Goal: Task Accomplishment & Management: Manage account settings

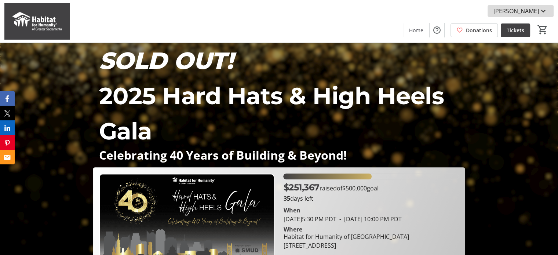
click at [515, 11] on span "[PERSON_NAME]" at bounding box center [515, 11] width 45 height 9
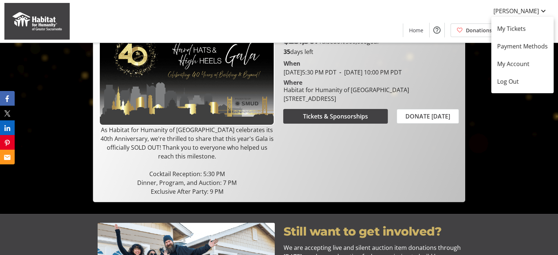
scroll to position [98, 0]
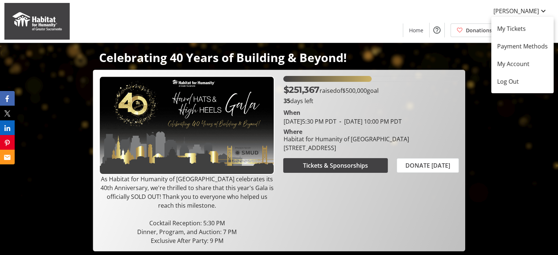
click at [468, 9] on div at bounding box center [279, 127] width 558 height 255
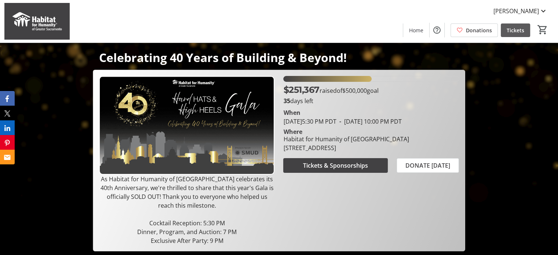
click at [507, 31] on span "Tickets" at bounding box center [515, 30] width 18 height 8
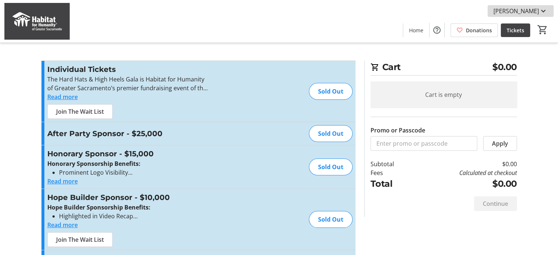
click at [530, 9] on span "[PERSON_NAME]" at bounding box center [515, 11] width 45 height 9
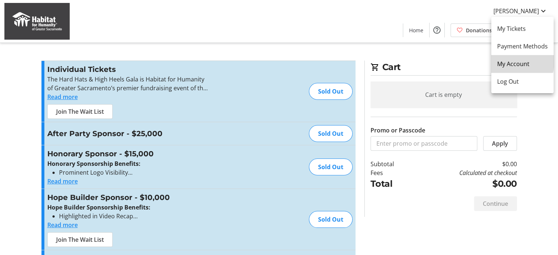
click at [510, 61] on span "My Account" at bounding box center [522, 63] width 51 height 9
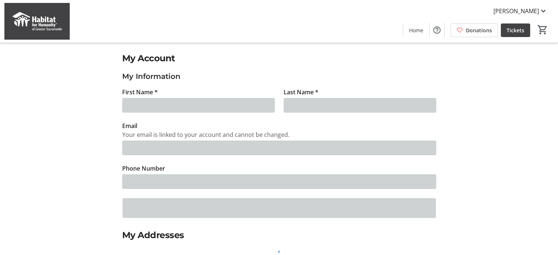
type input "[PERSON_NAME]"
type input "[EMAIL_ADDRESS][PERSON_NAME][DOMAIN_NAME]"
type input "[PHONE_NUMBER]"
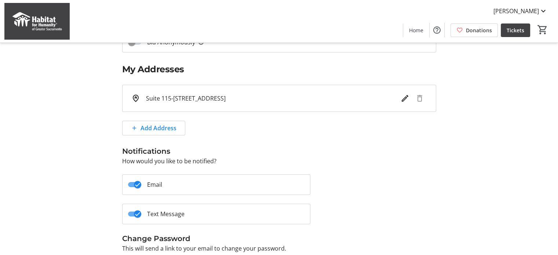
scroll to position [215, 0]
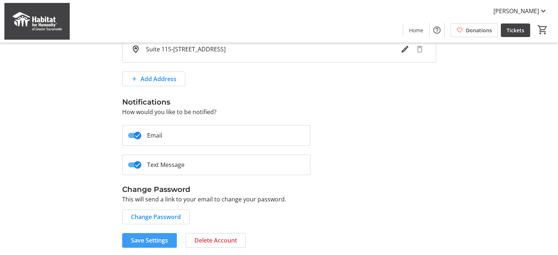
click at [145, 236] on span "Save Settings" at bounding box center [149, 240] width 37 height 9
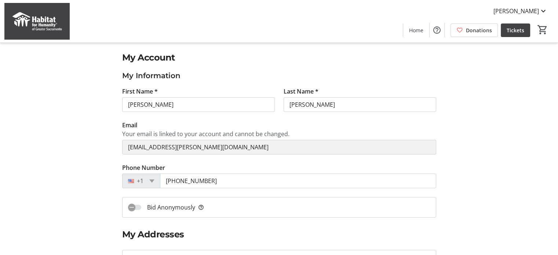
scroll to position [0, 0]
click at [518, 8] on span "[PERSON_NAME]" at bounding box center [515, 11] width 45 height 9
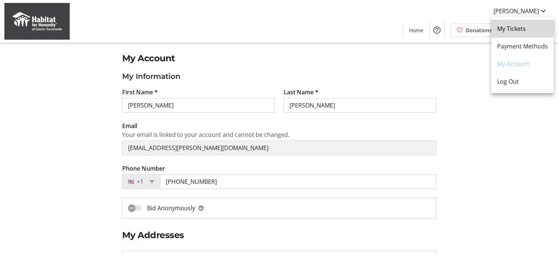
click at [508, 26] on span "My Tickets" at bounding box center [522, 28] width 51 height 9
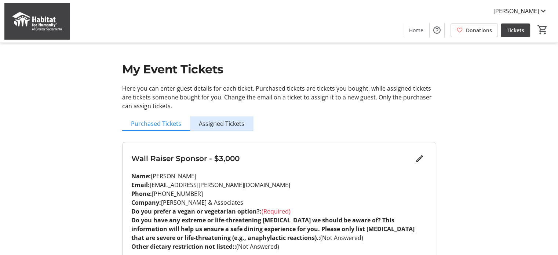
click at [238, 121] on span "Assigned Tickets" at bounding box center [221, 124] width 45 height 6
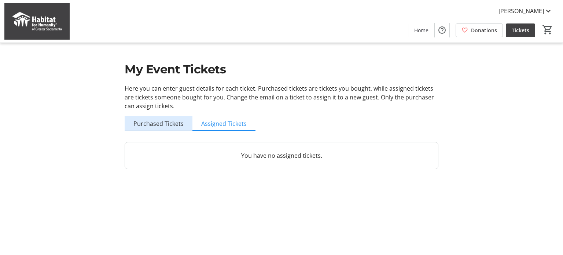
click at [160, 122] on span "Purchased Tickets" at bounding box center [158, 124] width 50 height 6
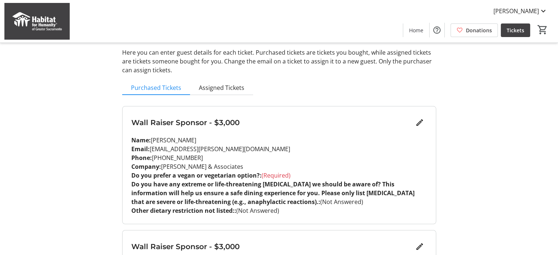
scroll to position [49, 0]
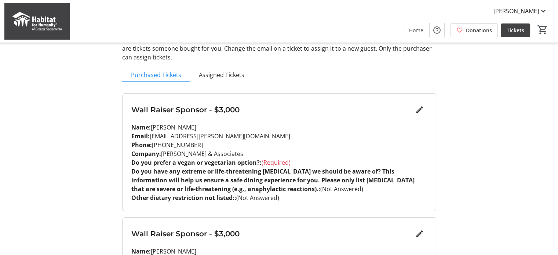
click at [275, 161] on span "(Required)" at bounding box center [275, 162] width 29 height 8
click at [418, 113] on mat-icon "Edit" at bounding box center [419, 109] width 9 height 9
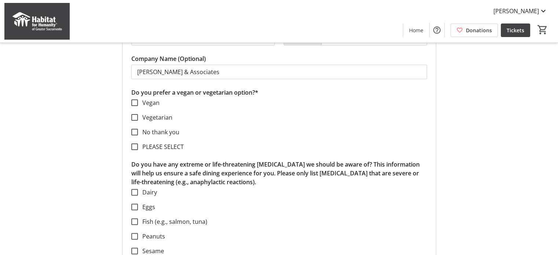
scroll to position [195, 0]
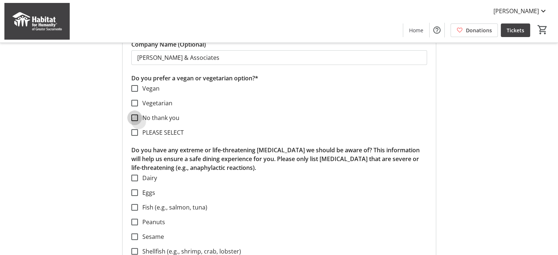
click at [134, 114] on input "No thank you" at bounding box center [134, 117] width 7 height 7
checkbox input "true"
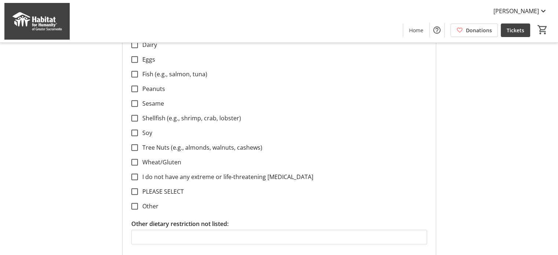
scroll to position [342, 0]
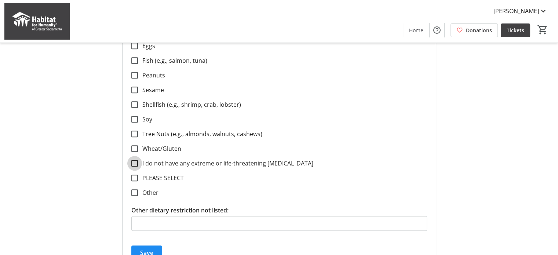
click at [136, 163] on input "I do not have any extreme or life-threatening [MEDICAL_DATA]" at bounding box center [134, 163] width 7 height 7
checkbox input "true"
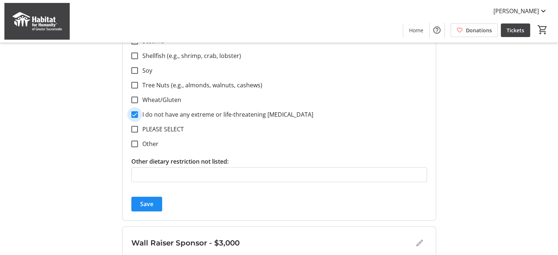
scroll to position [440, 0]
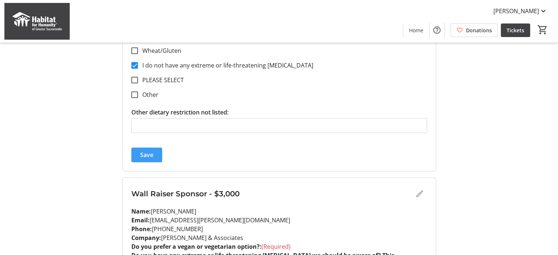
click at [151, 155] on span "Save" at bounding box center [146, 154] width 13 height 9
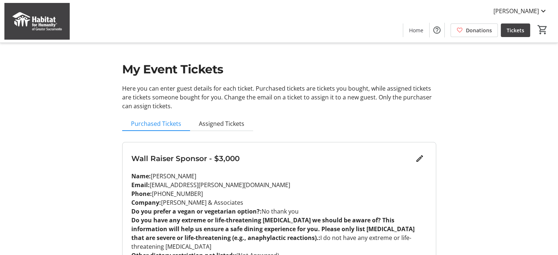
scroll to position [49, 0]
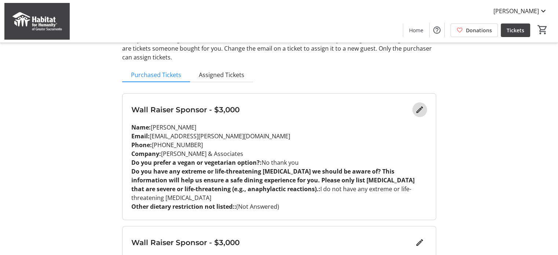
click at [418, 113] on mat-icon "Edit" at bounding box center [419, 109] width 9 height 9
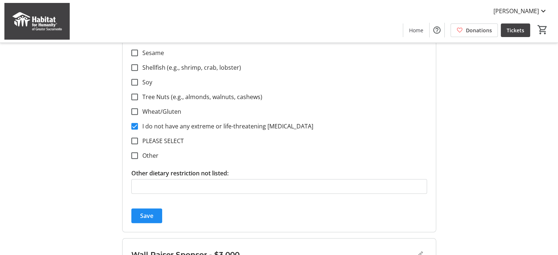
scroll to position [391, 0]
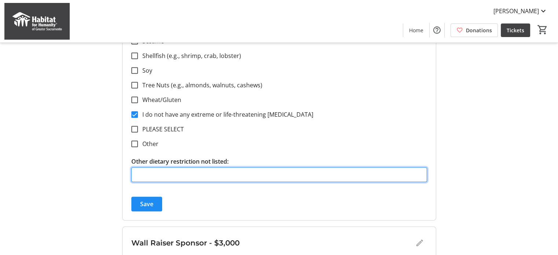
click at [256, 173] on input "Other dietary restriction not listed:" at bounding box center [278, 174] width 295 height 15
type input "none"
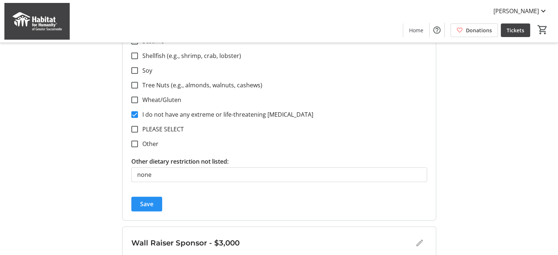
click at [150, 202] on span "Save" at bounding box center [146, 203] width 13 height 9
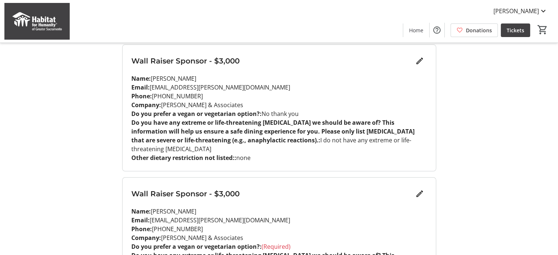
scroll to position [147, 0]
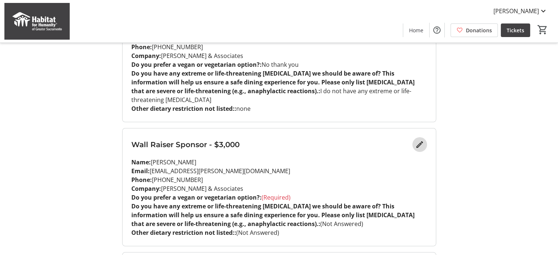
click at [416, 140] on mat-icon "Edit" at bounding box center [419, 144] width 9 height 9
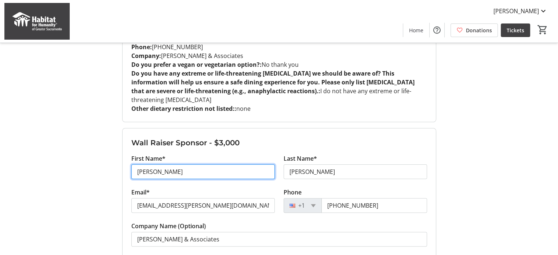
drag, startPoint x: 169, startPoint y: 164, endPoint x: 124, endPoint y: 161, distance: 44.8
type input "[PERSON_NAME]"
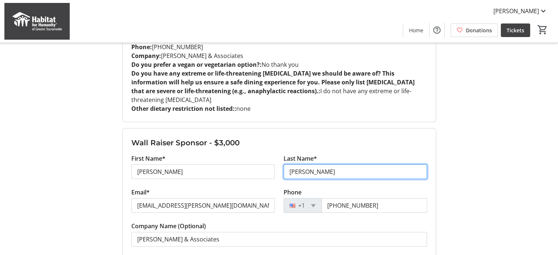
type input "a"
type input "[PERSON_NAME]"
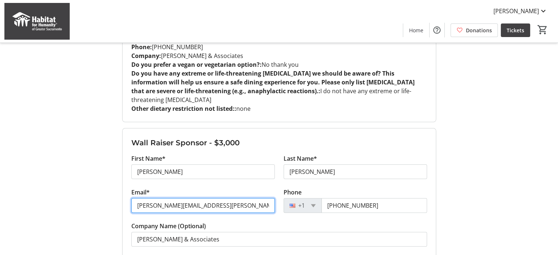
type input "[PERSON_NAME][EMAIL_ADDRESS][PERSON_NAME][DOMAIN_NAME]"
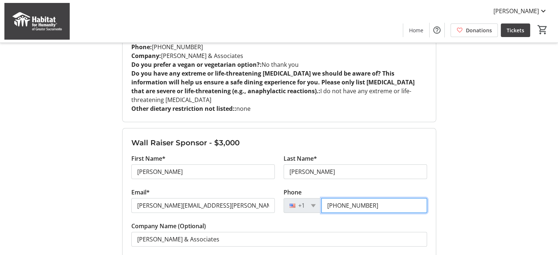
type input "[PHONE_NUMBER]"
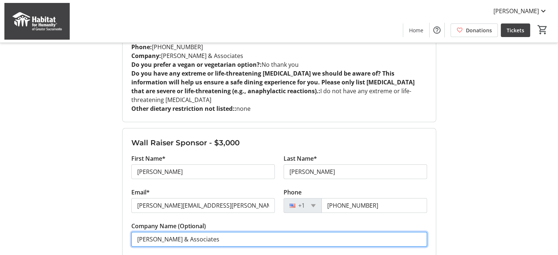
drag, startPoint x: 218, startPoint y: 230, endPoint x: 132, endPoint y: 225, distance: 86.0
click at [132, 232] on input "[PERSON_NAME] & Associates" at bounding box center [278, 239] width 295 height 15
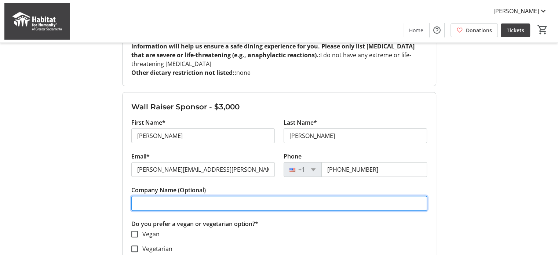
scroll to position [244, 0]
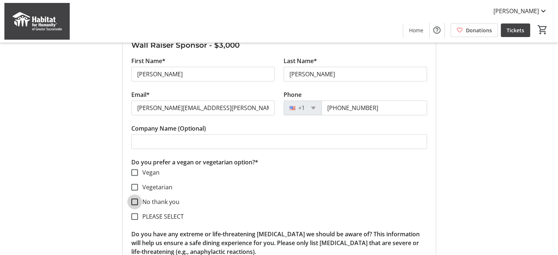
click at [135, 198] on input "No thank you" at bounding box center [134, 201] width 7 height 7
checkbox input "true"
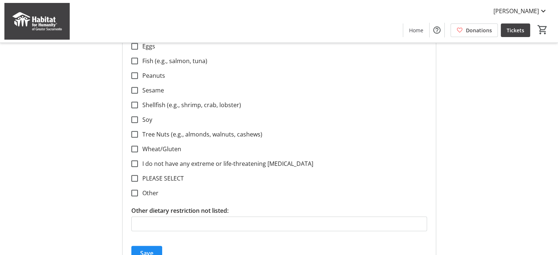
scroll to position [489, 0]
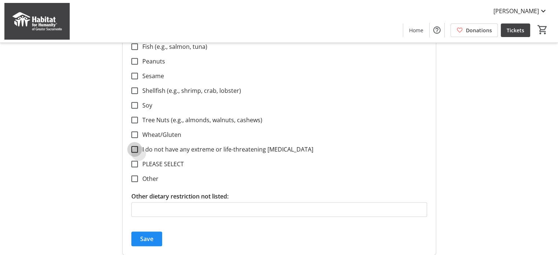
click at [133, 146] on input "I do not have any extreme or life-threatening [MEDICAL_DATA]" at bounding box center [134, 149] width 7 height 7
checkbox input "true"
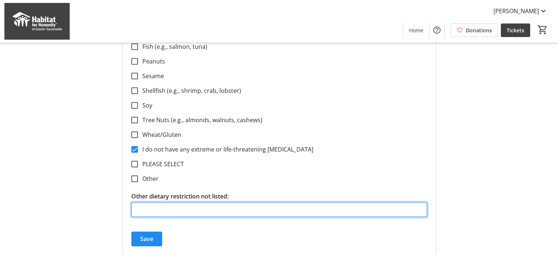
click at [161, 202] on input "Other dietary restriction not listed:" at bounding box center [278, 209] width 295 height 15
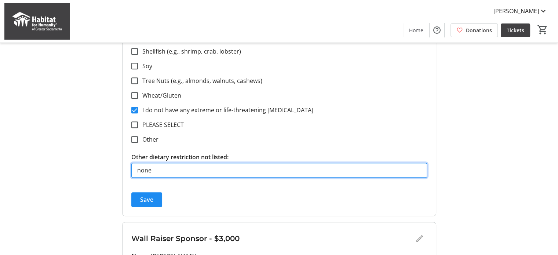
scroll to position [587, 0]
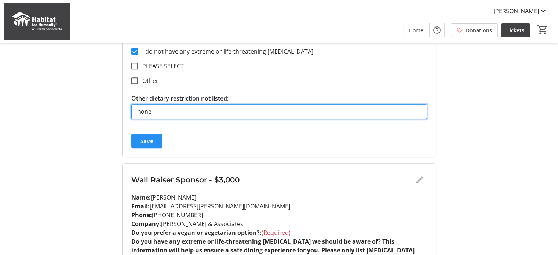
type input "none"
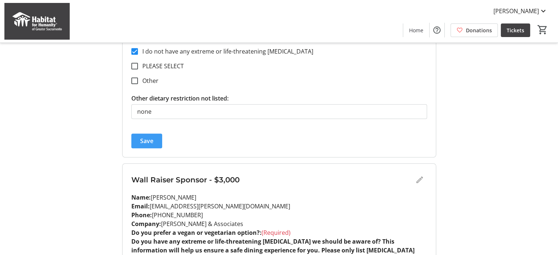
click at [146, 136] on span "Save" at bounding box center [146, 140] width 13 height 9
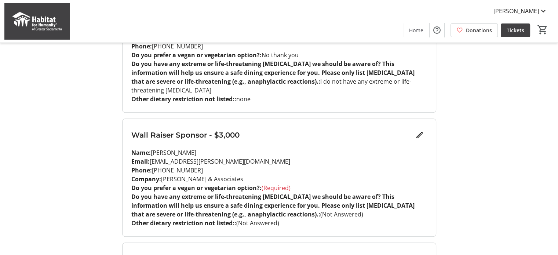
scroll to position [293, 0]
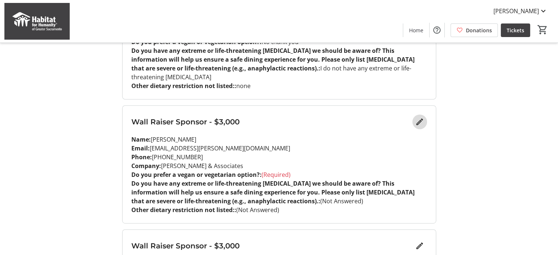
click at [417, 117] on mat-icon "Edit" at bounding box center [419, 121] width 9 height 9
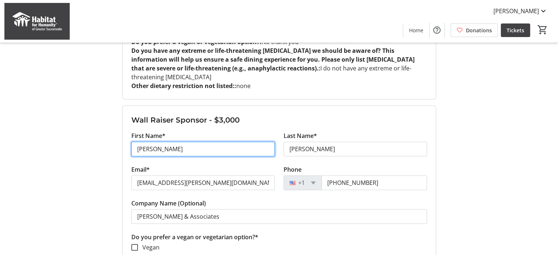
drag, startPoint x: 180, startPoint y: 132, endPoint x: 106, endPoint y: 133, distance: 74.8
type input "[PERSON_NAME]"
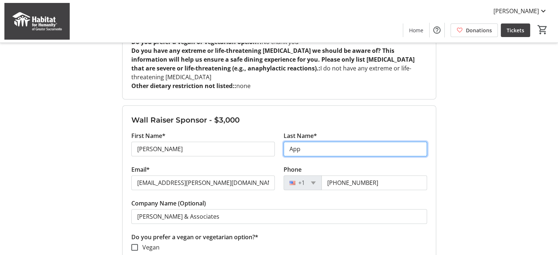
type input "[PERSON_NAME]"
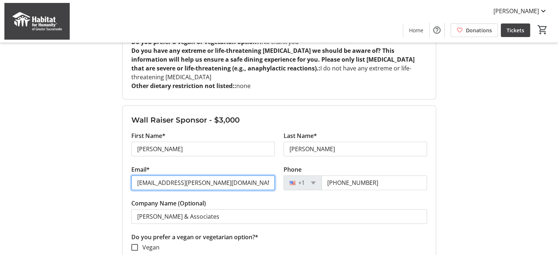
drag, startPoint x: 240, startPoint y: 166, endPoint x: 122, endPoint y: 165, distance: 117.7
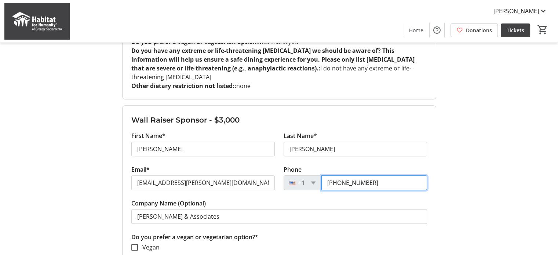
click at [341, 175] on input "[PHONE_NUMBER]" at bounding box center [374, 182] width 106 height 15
drag, startPoint x: 382, startPoint y: 169, endPoint x: 313, endPoint y: 168, distance: 68.2
click at [313, 175] on div "[PHONE_NUMBER]" at bounding box center [354, 182] width 143 height 15
type input "[PHONE_NUMBER]"
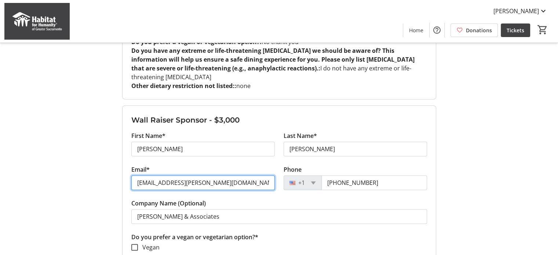
drag, startPoint x: 241, startPoint y: 162, endPoint x: 137, endPoint y: 163, distance: 103.8
click at [137, 175] on input "[EMAIL_ADDRESS][PERSON_NAME][DOMAIN_NAME]" at bounding box center [202, 182] width 143 height 15
type input "[PERSON_NAME][EMAIL_ADDRESS][PERSON_NAME][DOMAIN_NAME]"
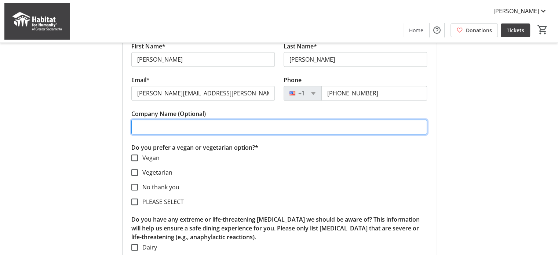
scroll to position [391, 0]
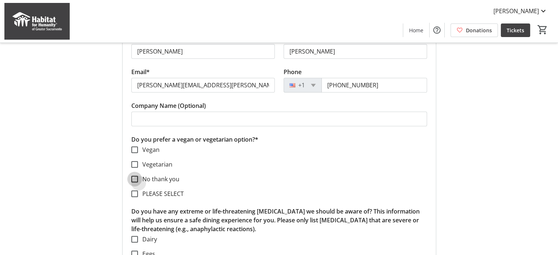
click at [134, 176] on input "No thank you" at bounding box center [134, 179] width 7 height 7
checkbox input "true"
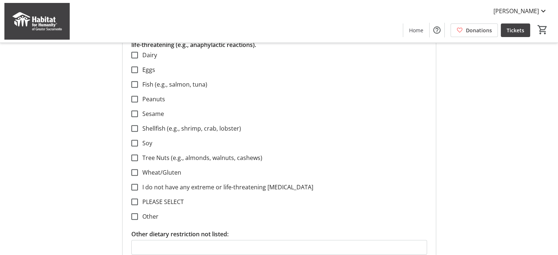
scroll to position [587, 0]
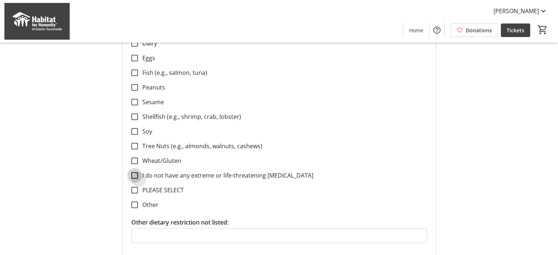
click at [133, 172] on input "I do not have any extreme or life-threatening [MEDICAL_DATA]" at bounding box center [134, 175] width 7 height 7
checkbox input "true"
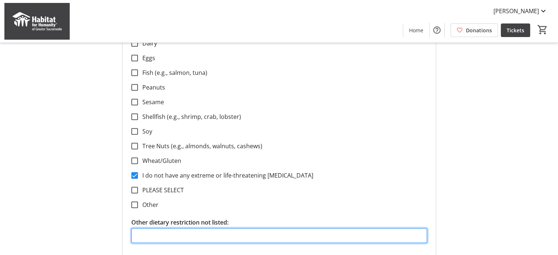
click at [157, 228] on input "Other dietary restriction not listed:" at bounding box center [278, 235] width 295 height 15
type input "none"
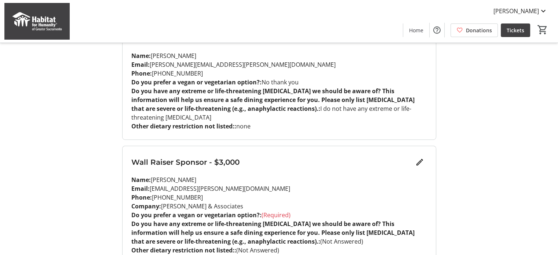
scroll to position [391, 0]
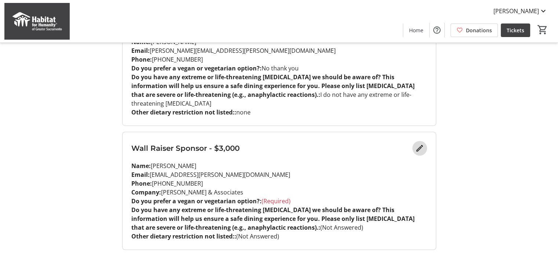
click at [421, 141] on span "Edit" at bounding box center [419, 148] width 15 height 15
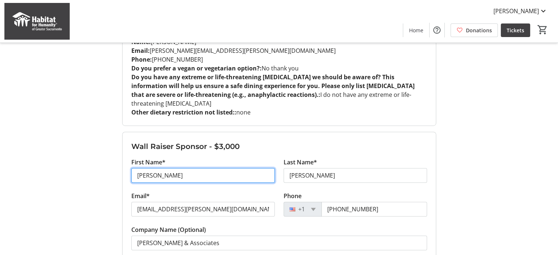
drag, startPoint x: 194, startPoint y: 152, endPoint x: 122, endPoint y: 151, distance: 71.5
type input "[PERSON_NAME]"
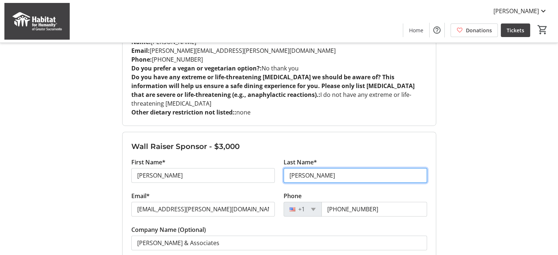
type input "[PERSON_NAME]"
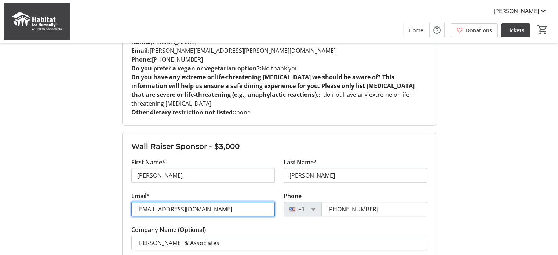
type input "[EMAIL_ADDRESS][DOMAIN_NAME]"
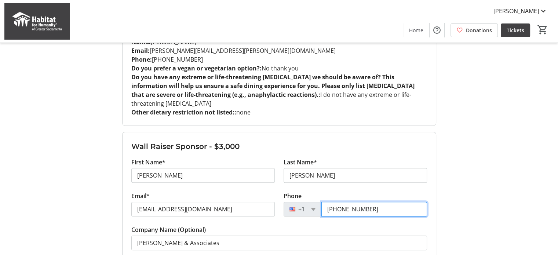
type input "[PHONE_NUMBER]"
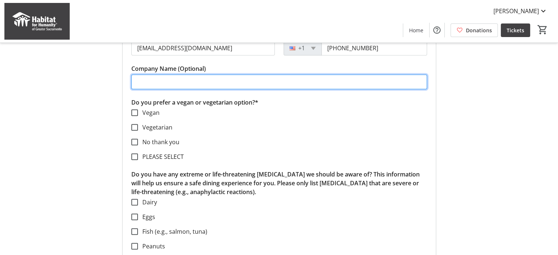
scroll to position [537, 0]
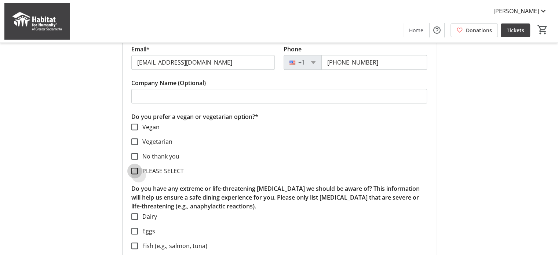
click at [136, 168] on input "PLEASE SELECT" at bounding box center [134, 171] width 7 height 7
checkbox input "true"
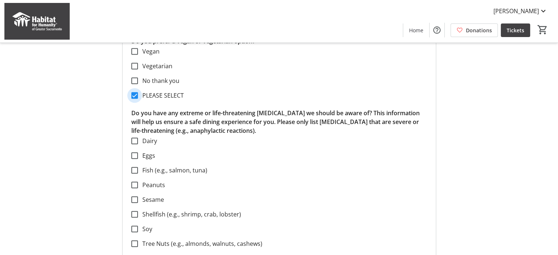
scroll to position [684, 0]
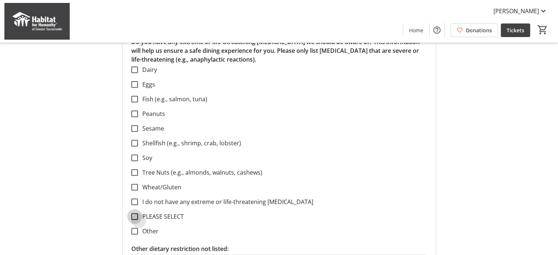
click at [135, 213] on input "PLEASE SELECT" at bounding box center [134, 216] width 7 height 7
checkbox input "true"
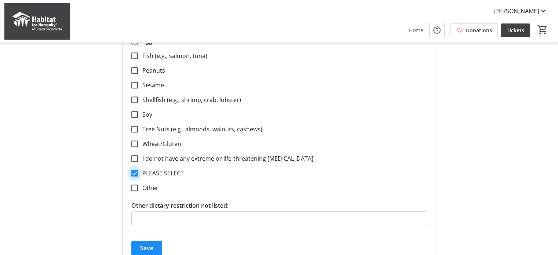
scroll to position [782, 0]
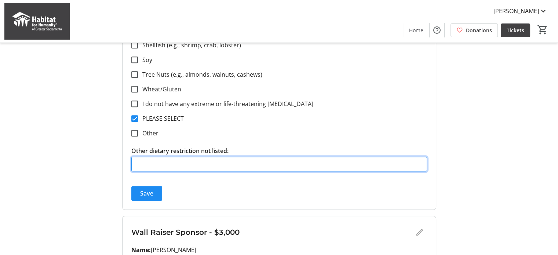
click at [217, 157] on input "Other dietary restriction not listed:" at bounding box center [278, 164] width 295 height 15
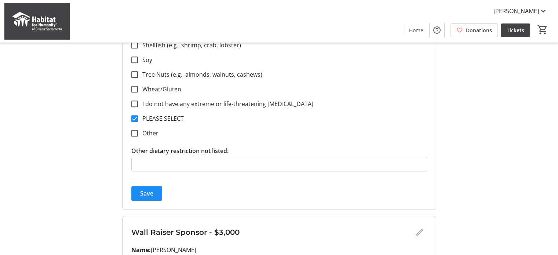
click at [211, 186] on div "Save" at bounding box center [278, 193] width 295 height 15
click at [147, 189] on span "Save" at bounding box center [146, 193] width 13 height 9
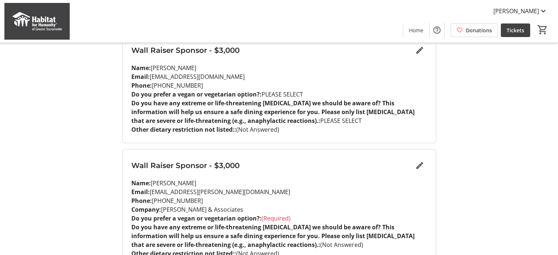
scroll to position [440, 0]
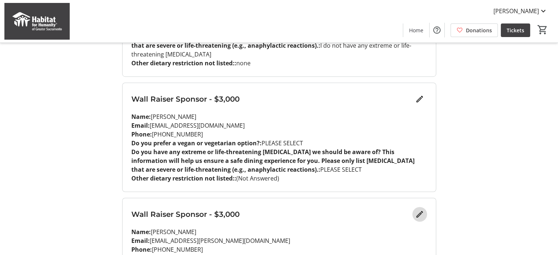
click at [418, 210] on mat-icon "Edit" at bounding box center [419, 214] width 9 height 9
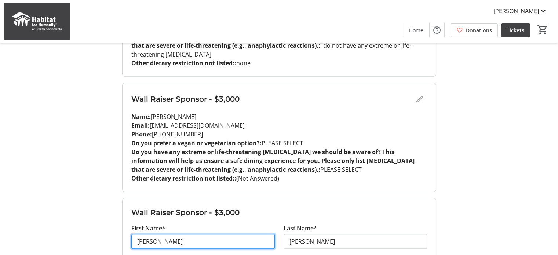
drag, startPoint x: 204, startPoint y: 217, endPoint x: 129, endPoint y: 211, distance: 75.4
click at [129, 224] on div "First Name* [PERSON_NAME]" at bounding box center [203, 241] width 152 height 34
type input "[PERSON_NAME]"
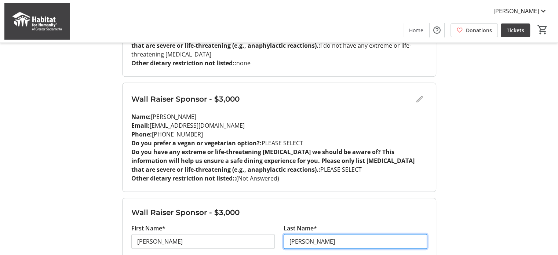
type input "[PERSON_NAME]"
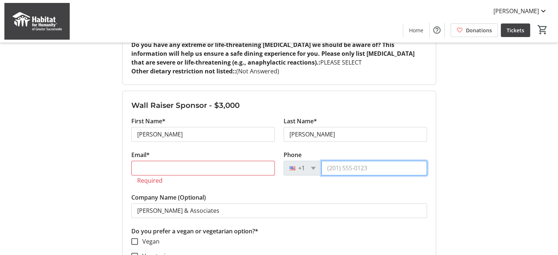
scroll to position [548, 0]
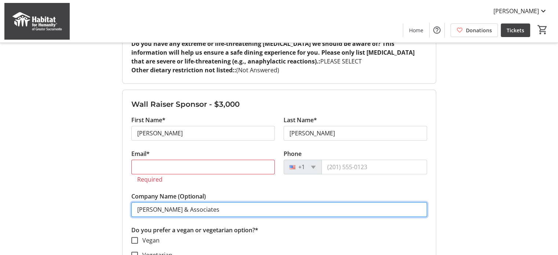
drag, startPoint x: 207, startPoint y: 184, endPoint x: 129, endPoint y: 184, distance: 77.7
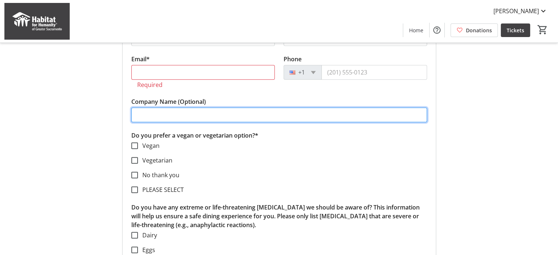
scroll to position [646, 0]
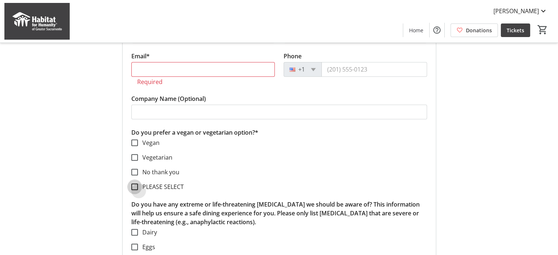
click at [134, 183] on input "PLEASE SELECT" at bounding box center [134, 186] width 7 height 7
checkbox input "true"
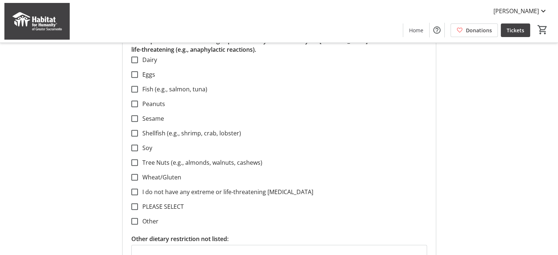
scroll to position [841, 0]
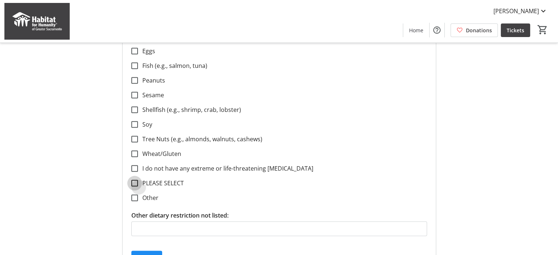
click at [134, 180] on input "PLEASE SELECT" at bounding box center [134, 183] width 7 height 7
checkbox input "true"
click at [153, 253] on span "Save" at bounding box center [146, 257] width 13 height 9
click at [154, 249] on span "submit" at bounding box center [146, 258] width 31 height 18
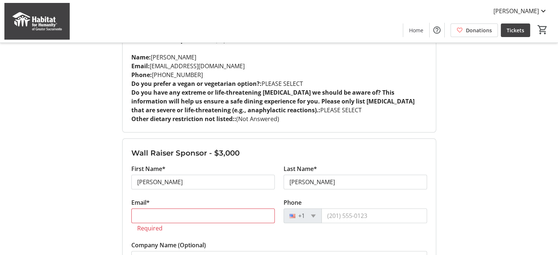
scroll to position [499, 0]
click at [202, 209] on input "Email*" at bounding box center [202, 216] width 143 height 15
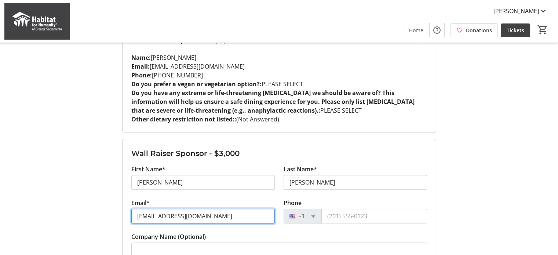
type input "[EMAIL_ADDRESS][DOMAIN_NAME]"
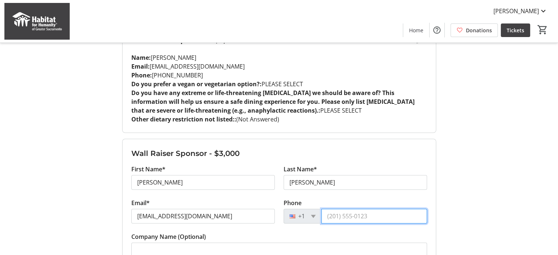
drag, startPoint x: 376, startPoint y: 190, endPoint x: 324, endPoint y: 190, distance: 51.7
click at [324, 209] on input "Phone" at bounding box center [374, 216] width 106 height 15
click at [324, 232] on tr-form-field "Company Name (Optional)" at bounding box center [278, 249] width 295 height 34
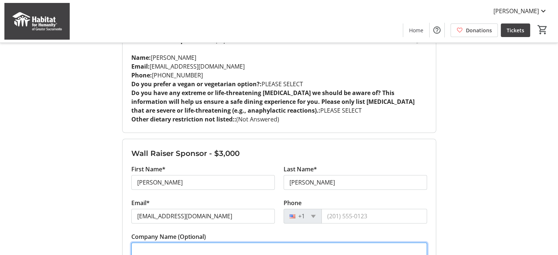
click at [258, 242] on input "Company Name (Optional)" at bounding box center [278, 249] width 295 height 15
click at [260, 242] on input "Company Name (Optional)" at bounding box center [278, 249] width 295 height 15
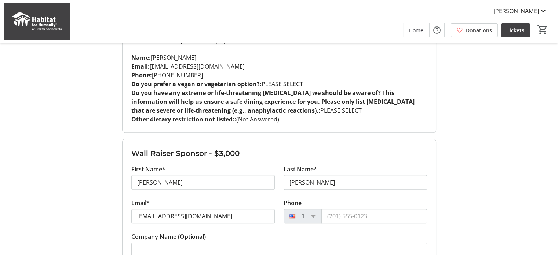
click at [283, 232] on tr-form-field "Company Name (Optional)" at bounding box center [278, 249] width 295 height 34
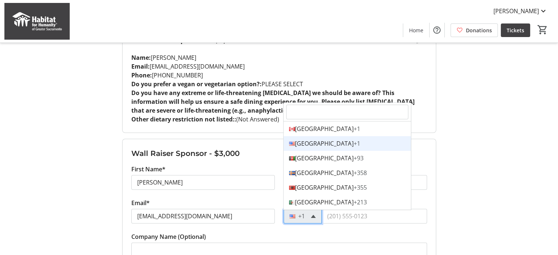
click at [312, 214] on span at bounding box center [313, 215] width 5 height 3
click at [315, 232] on tr-form-field "Company Name (Optional)" at bounding box center [278, 249] width 295 height 34
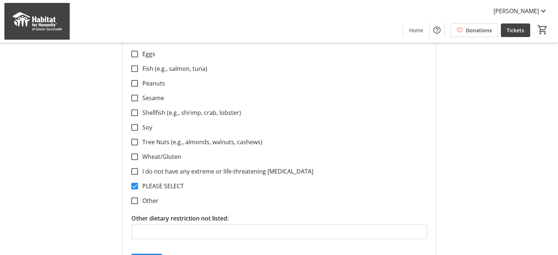
scroll to position [841, 0]
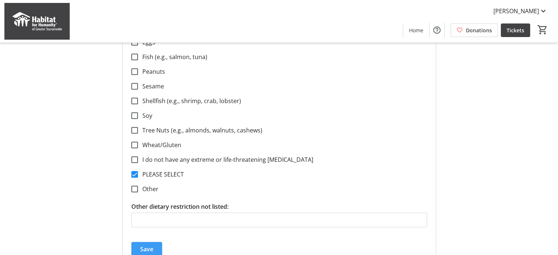
click at [151, 245] on span "Save" at bounding box center [146, 249] width 13 height 9
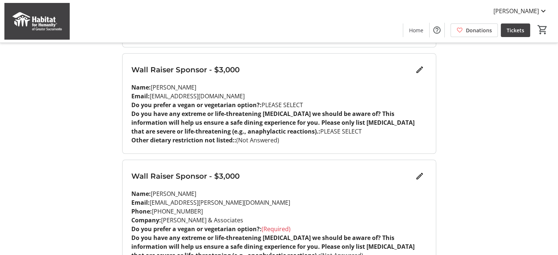
scroll to position [597, 0]
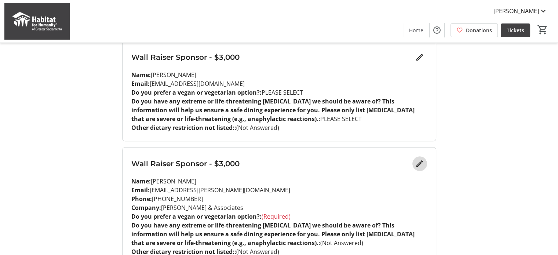
click at [416, 159] on mat-icon "Edit" at bounding box center [419, 163] width 9 height 9
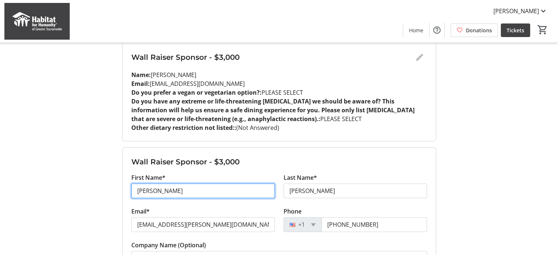
drag, startPoint x: 191, startPoint y: 161, endPoint x: 109, endPoint y: 164, distance: 81.4
click at [109, 164] on div "My Event Tickets Here you can enter guest details for each ticket. Purchased ti…" at bounding box center [279, 148] width 484 height 1490
type input "[PERSON_NAME]"
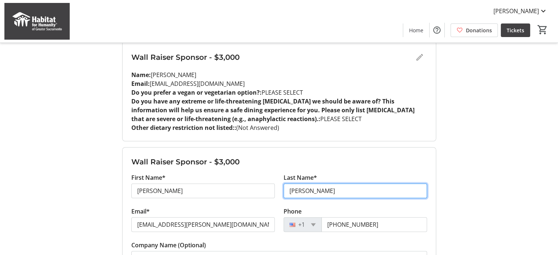
type input "[PERSON_NAME]"
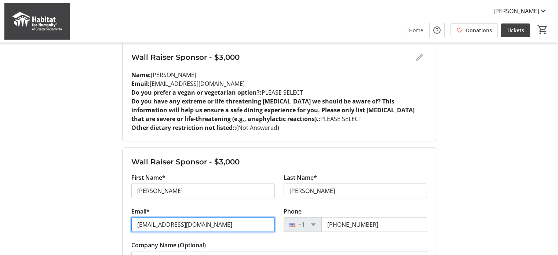
type input "[EMAIL_ADDRESS][DOMAIN_NAME]"
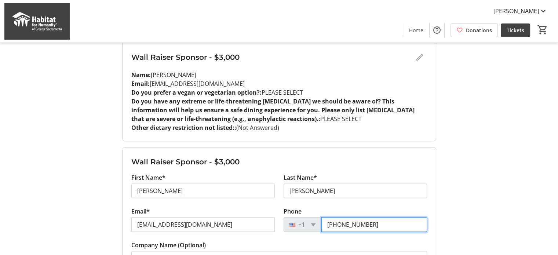
type input "[PHONE_NUMBER]"
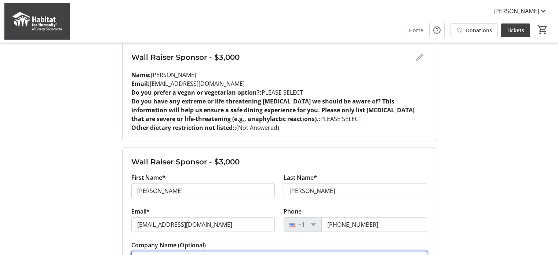
drag, startPoint x: 205, startPoint y: 231, endPoint x: 126, endPoint y: 232, distance: 78.8
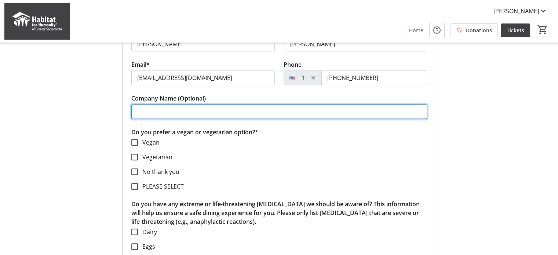
scroll to position [743, 0]
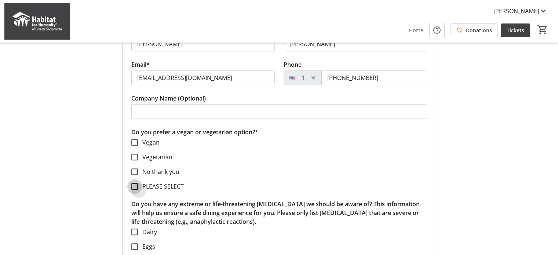
click at [132, 183] on input "PLEASE SELECT" at bounding box center [134, 186] width 7 height 7
checkbox input "true"
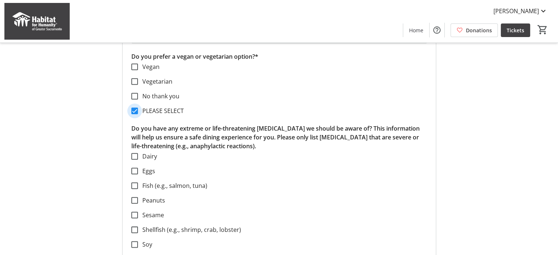
scroll to position [890, 0]
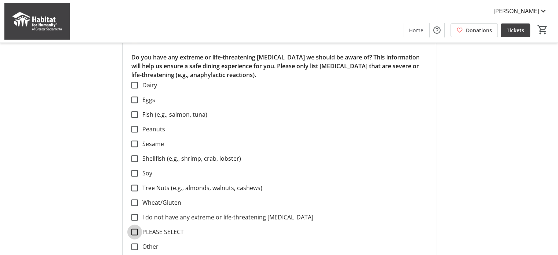
click at [135, 228] on input "PLEASE SELECT" at bounding box center [134, 231] width 7 height 7
checkbox input "true"
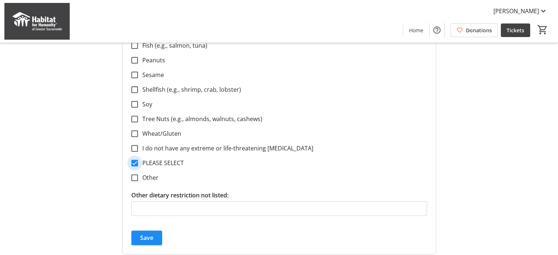
scroll to position [988, 0]
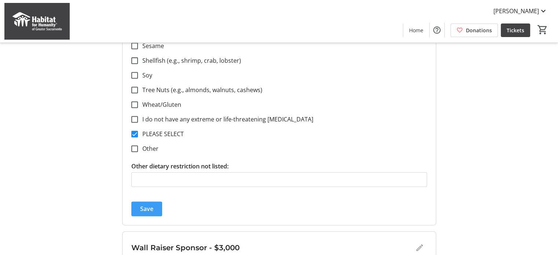
click at [148, 204] on span "Save" at bounding box center [146, 208] width 13 height 9
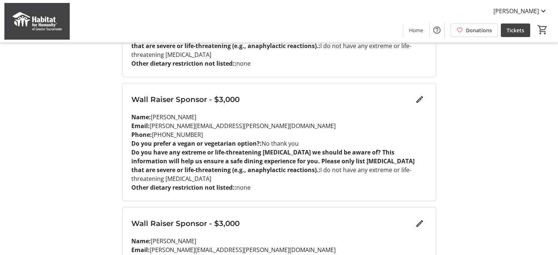
scroll to position [212, 0]
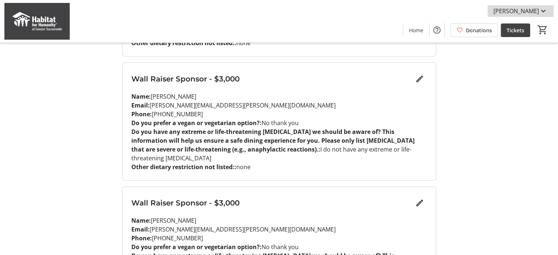
click at [535, 11] on span "[PERSON_NAME]" at bounding box center [515, 11] width 45 height 9
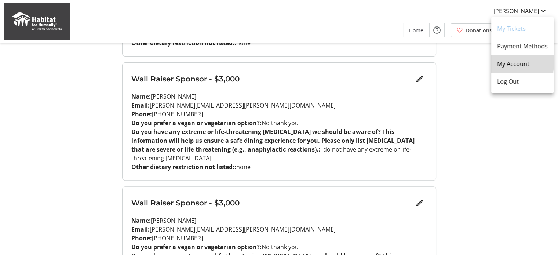
click at [510, 61] on span "My Account" at bounding box center [522, 63] width 51 height 9
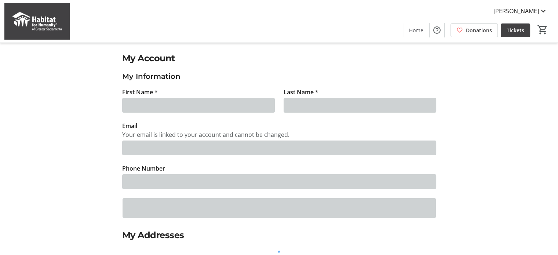
type input "[PERSON_NAME]"
type input "[EMAIL_ADDRESS][PERSON_NAME][DOMAIN_NAME]"
type input "[PHONE_NUMBER]"
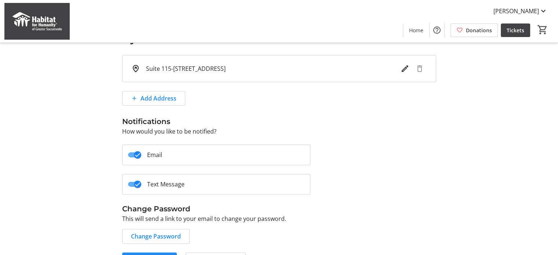
scroll to position [215, 0]
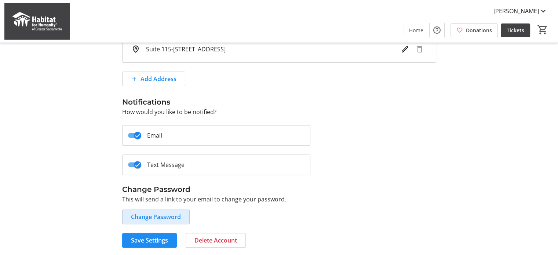
click at [152, 214] on span "Change Password" at bounding box center [156, 216] width 50 height 9
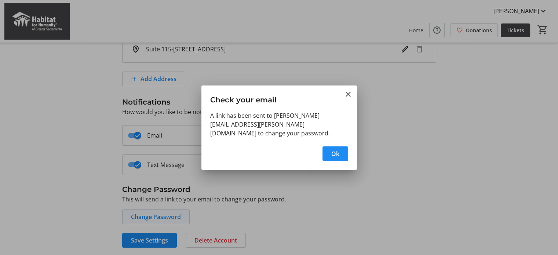
scroll to position [0, 0]
click at [337, 149] on span "Ok" at bounding box center [335, 153] width 8 height 9
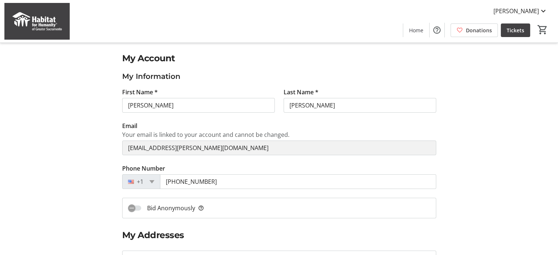
scroll to position [215, 0]
